Goal: Find specific page/section

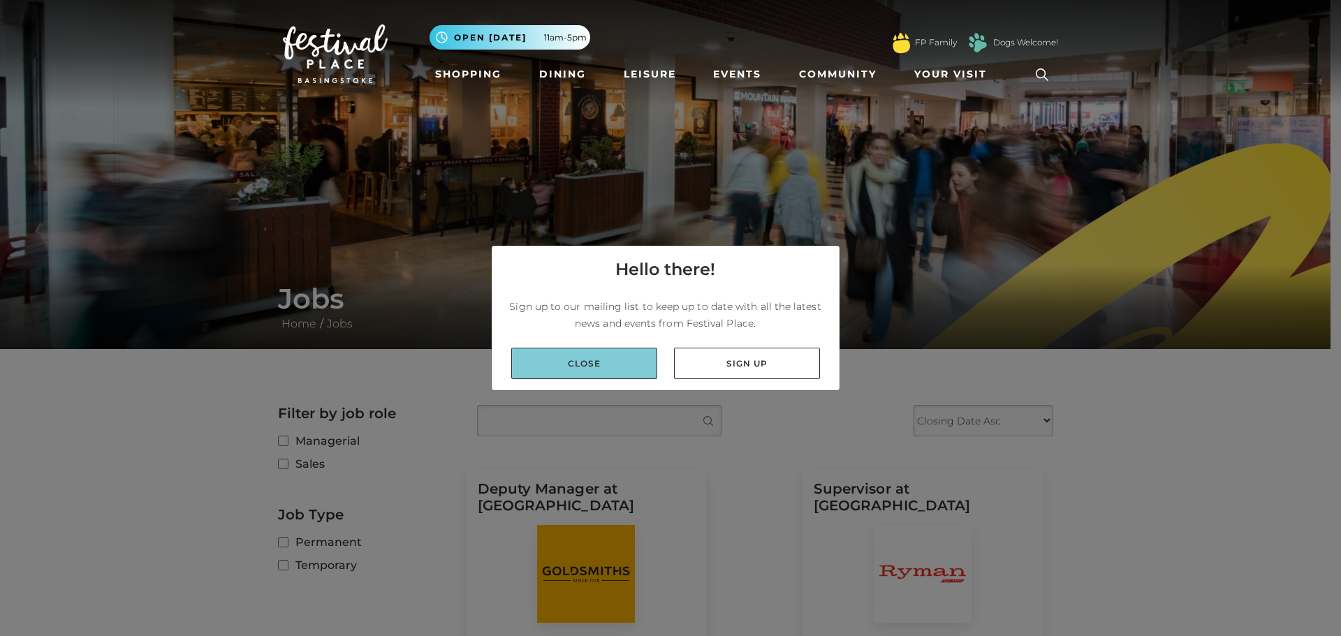
click at [624, 362] on link "Close" at bounding box center [584, 363] width 146 height 31
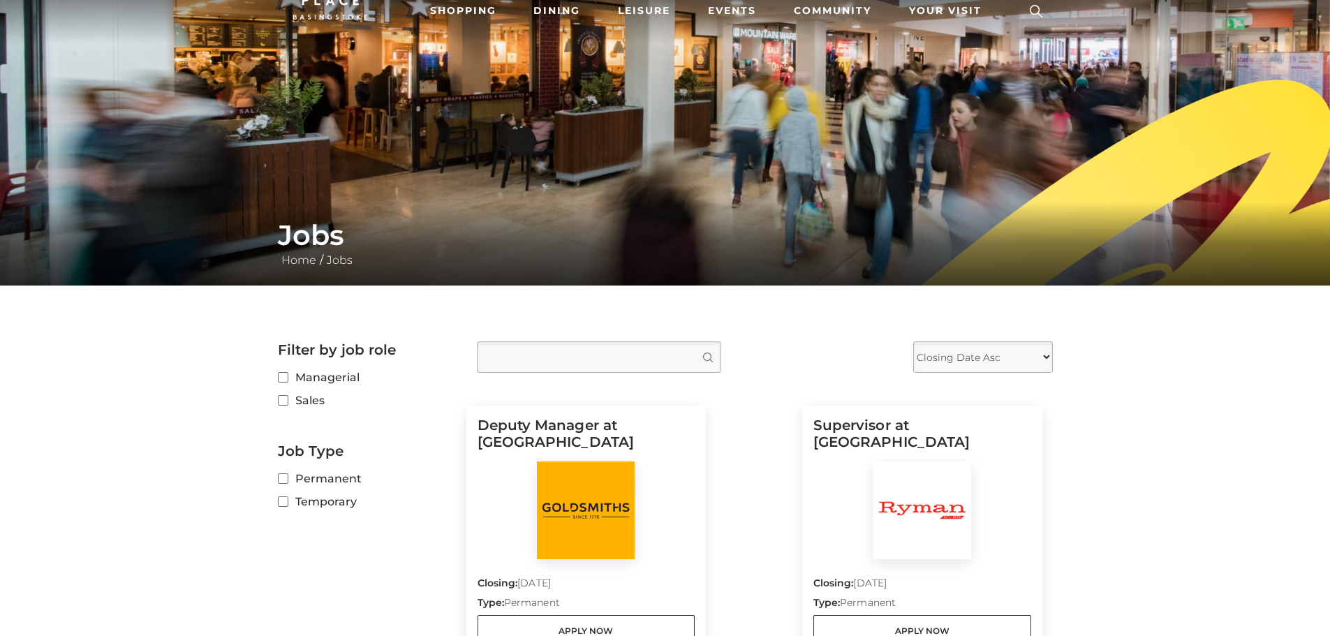
scroll to position [209, 0]
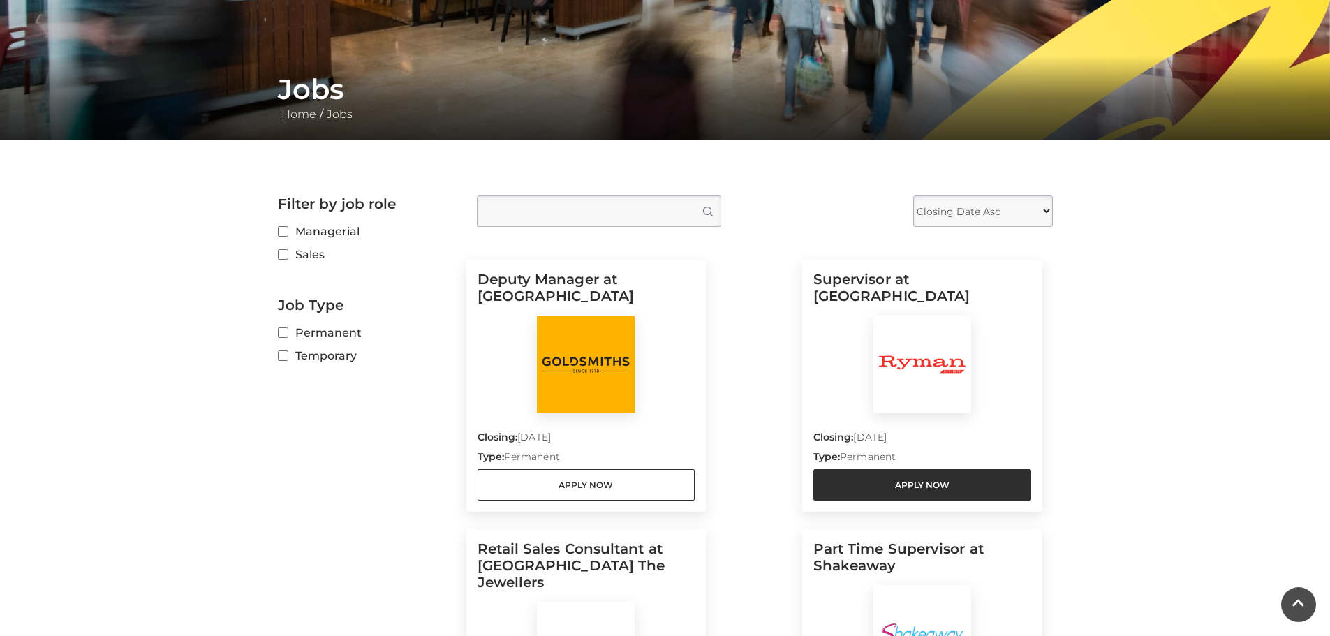
click at [922, 479] on link "Apply Now" at bounding box center [922, 484] width 218 height 31
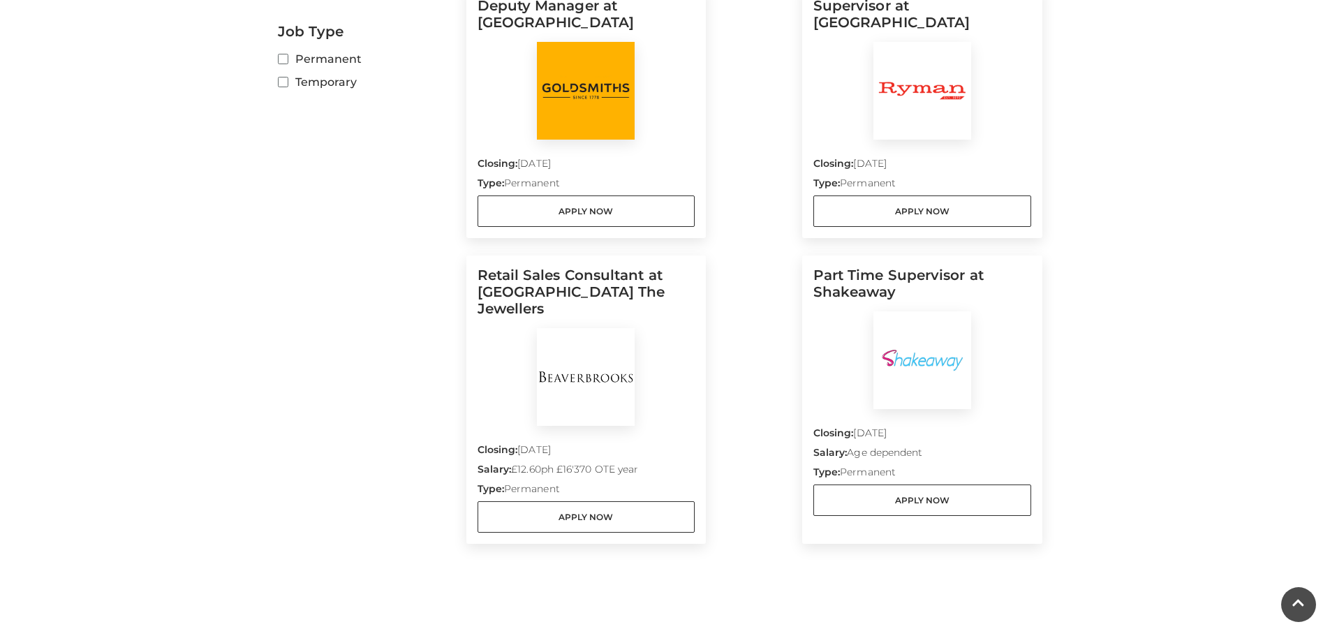
scroll to position [489, 0]
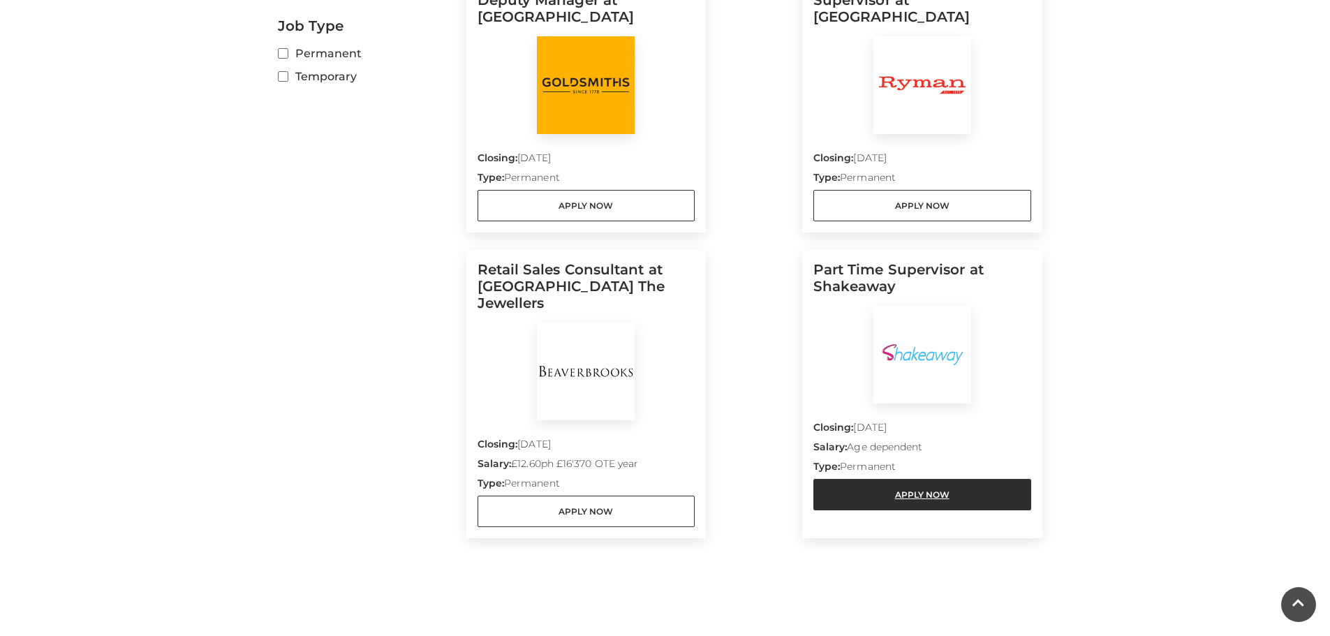
click at [920, 497] on link "Apply Now" at bounding box center [922, 494] width 218 height 31
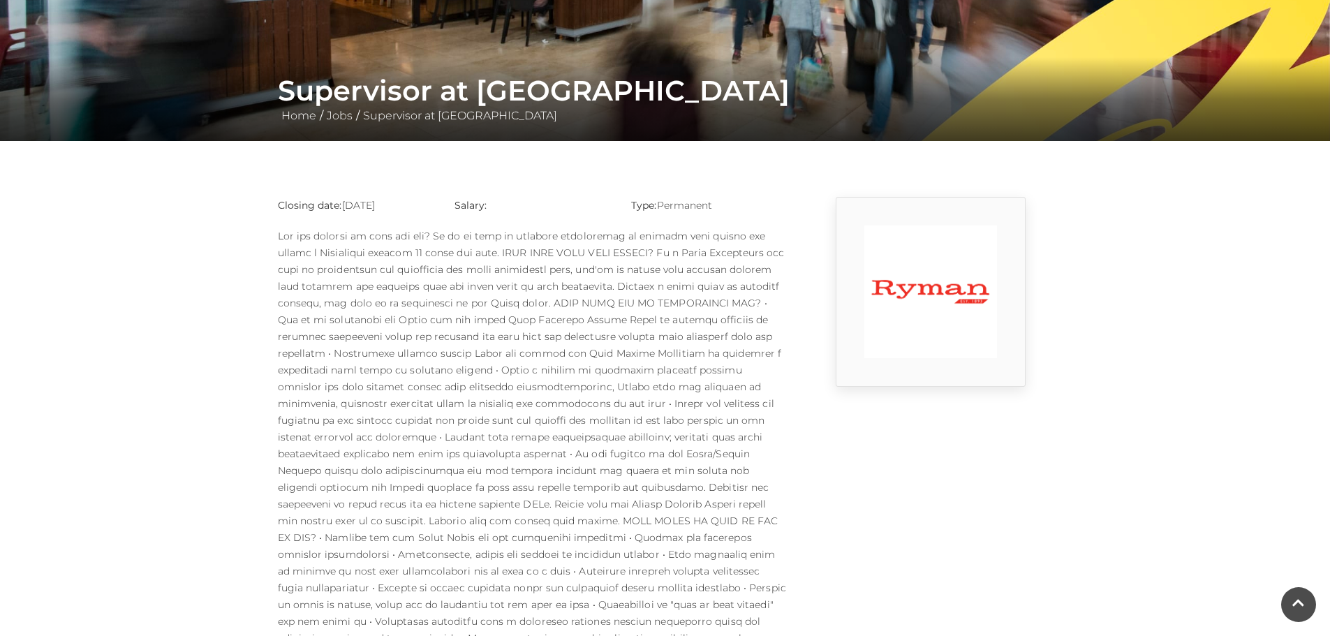
scroll to position [209, 0]
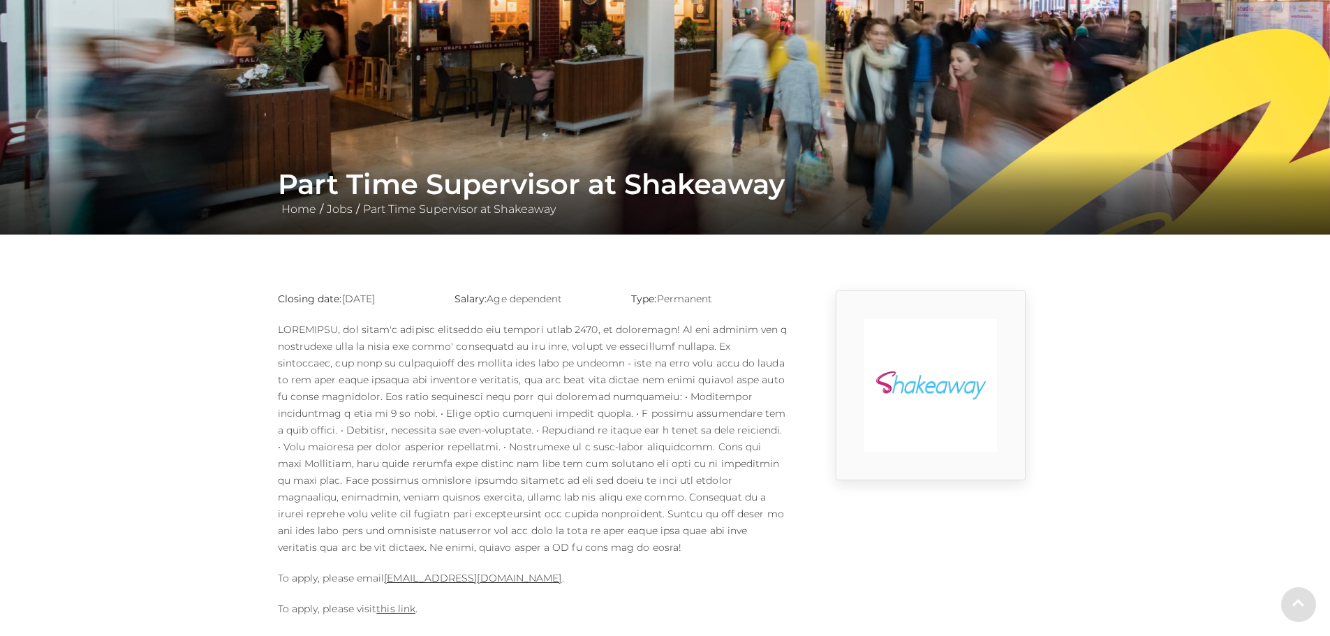
scroll to position [349, 0]
